Goal: Find specific page/section

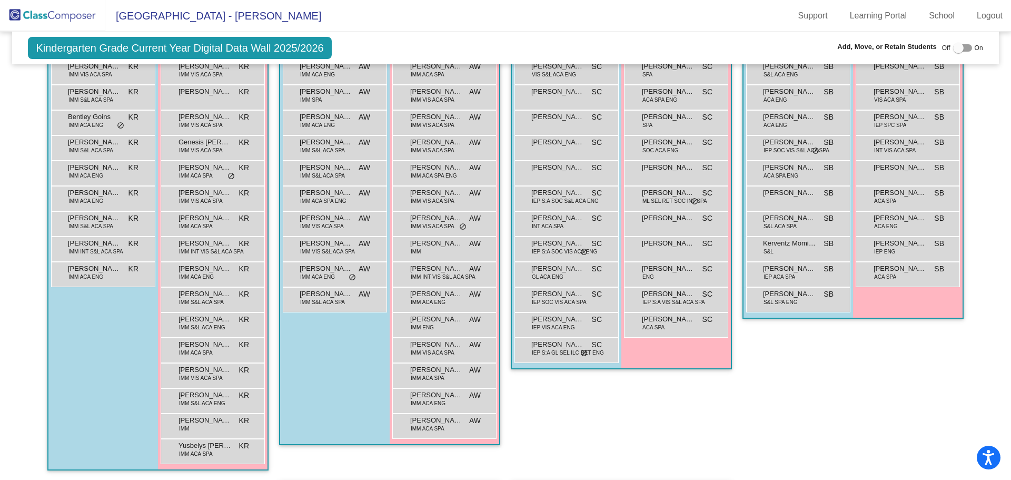
scroll to position [184, 0]
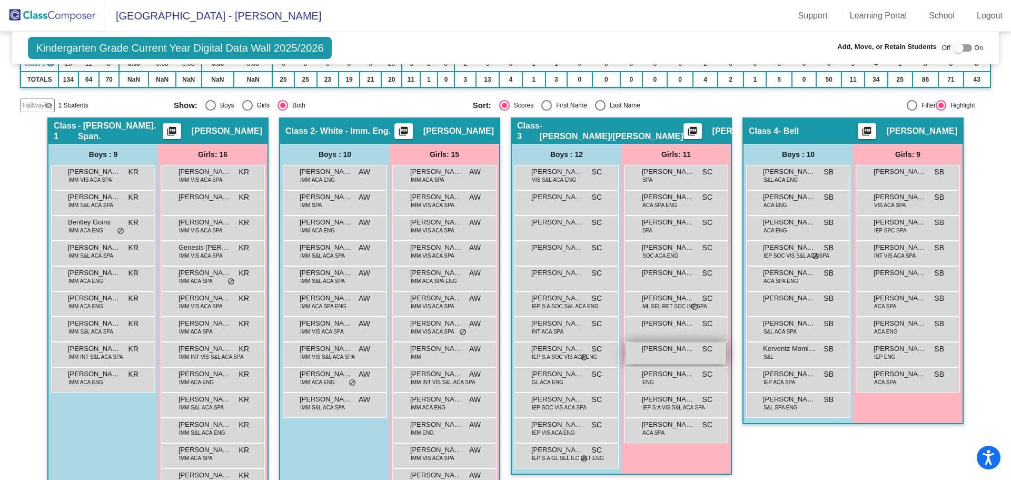
click at [674, 361] on div "[PERSON_NAME] SC lock do_not_disturb_alt" at bounding box center [675, 353] width 101 height 22
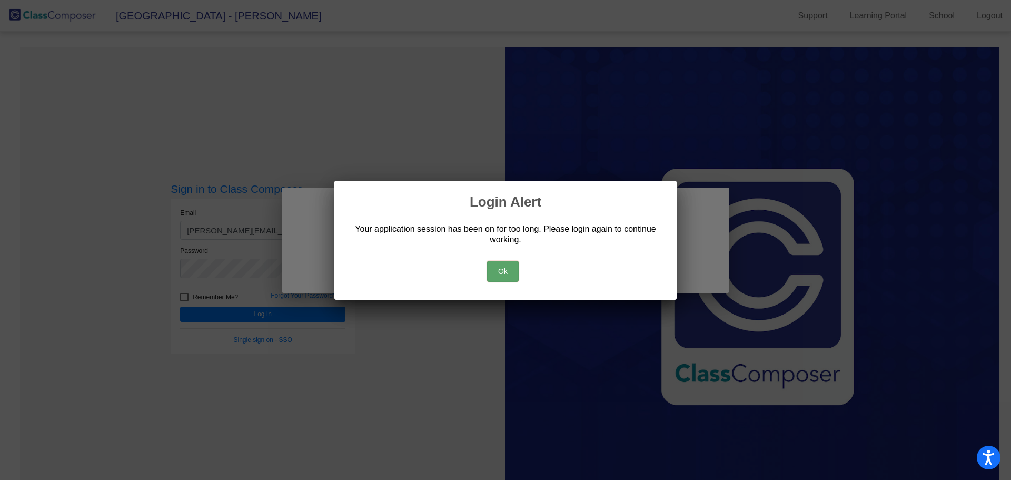
drag, startPoint x: 499, startPoint y: 264, endPoint x: 474, endPoint y: 268, distance: 25.0
click at [499, 264] on button "Ok" at bounding box center [503, 271] width 32 height 21
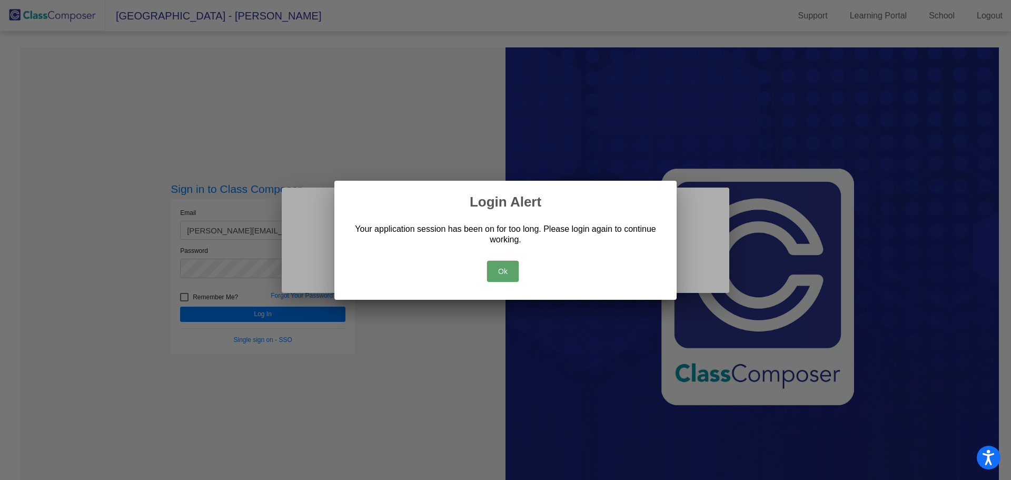
drag, startPoint x: 490, startPoint y: 271, endPoint x: 475, endPoint y: 279, distance: 16.5
click at [490, 271] on button "Ok" at bounding box center [503, 271] width 32 height 21
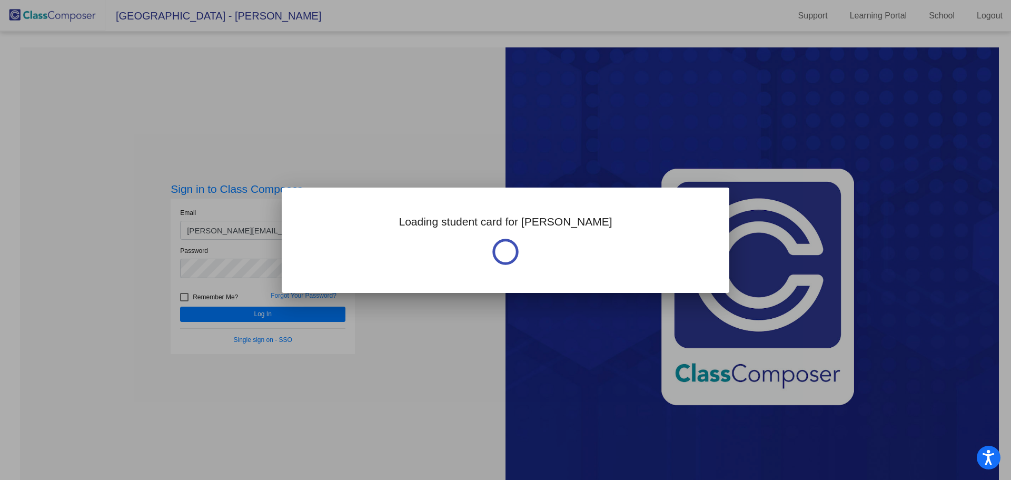
click at [315, 317] on div at bounding box center [505, 240] width 1011 height 480
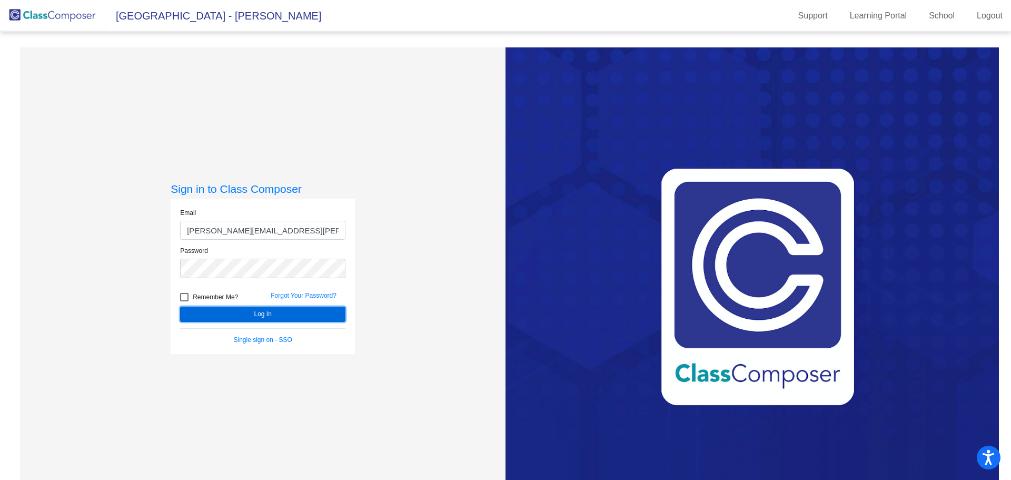
click at [315, 317] on button "Log In" at bounding box center [262, 313] width 165 height 15
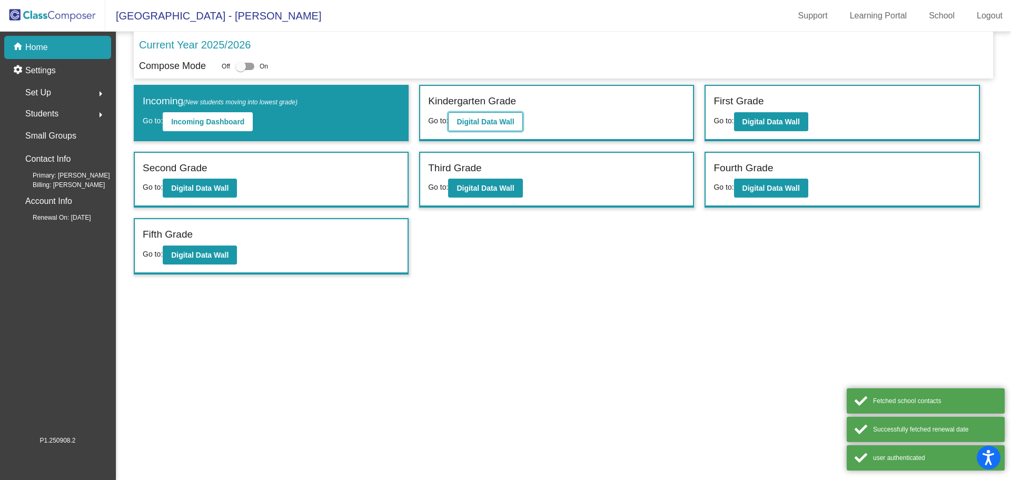
click at [513, 124] on b "Digital Data Wall" at bounding box center [484, 121] width 57 height 8
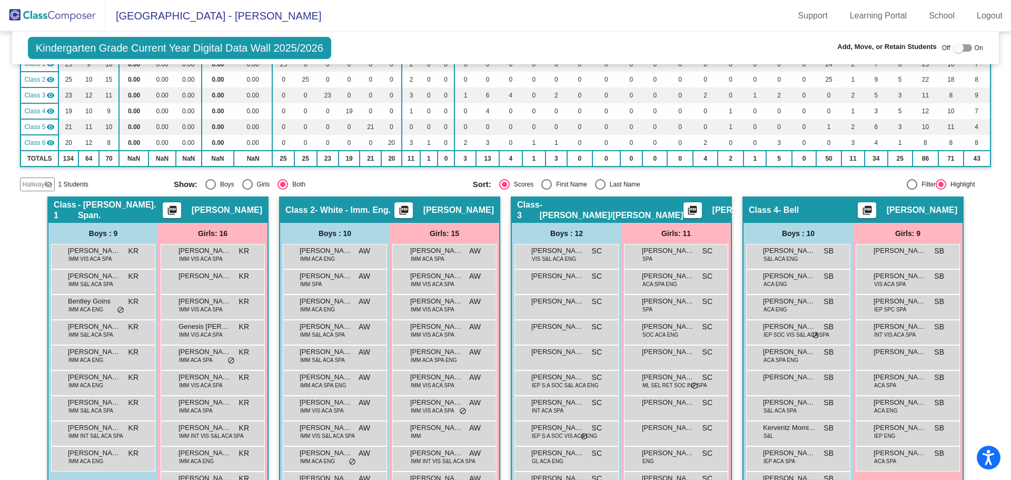
scroll to position [211, 0]
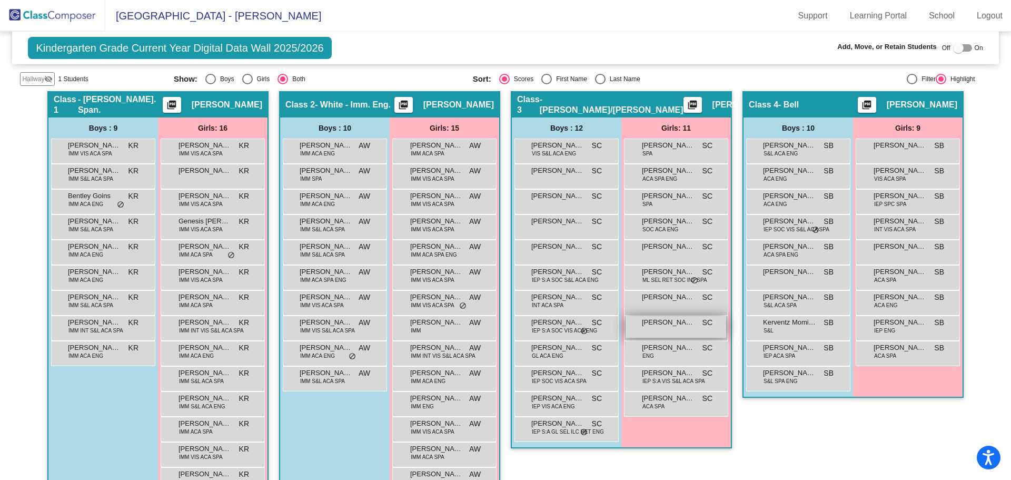
click at [651, 330] on div "[PERSON_NAME] SC lock do_not_disturb_alt" at bounding box center [675, 327] width 101 height 22
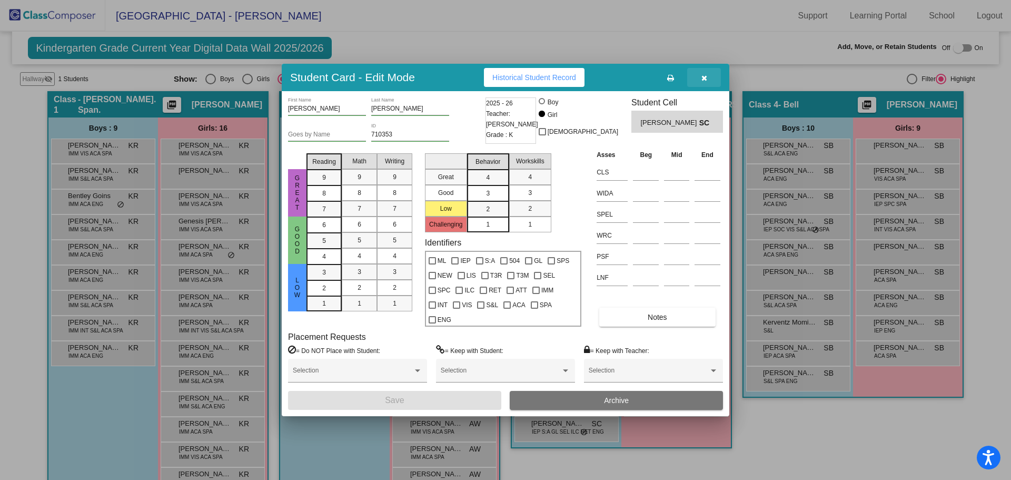
click at [704, 76] on icon "button" at bounding box center [704, 77] width 6 height 7
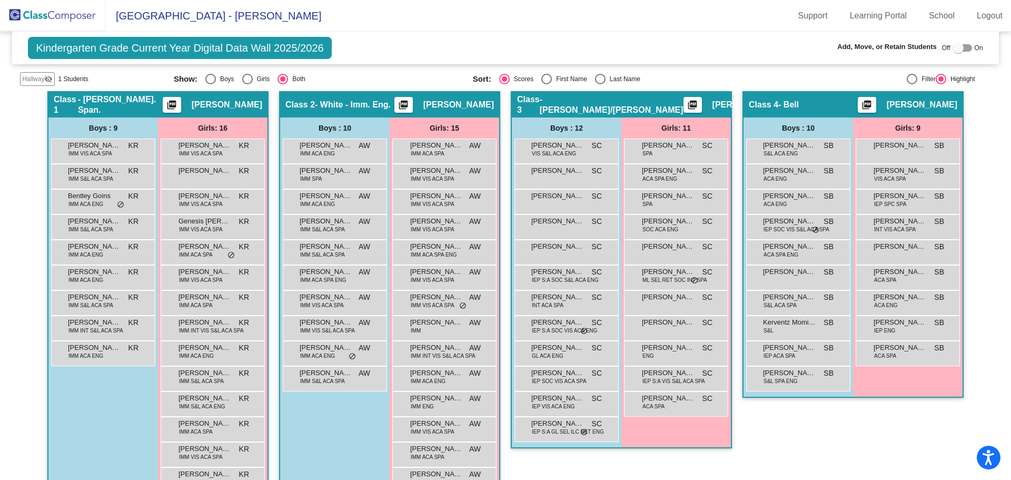
scroll to position [105, 0]
